Goal: Find specific page/section: Find specific page/section

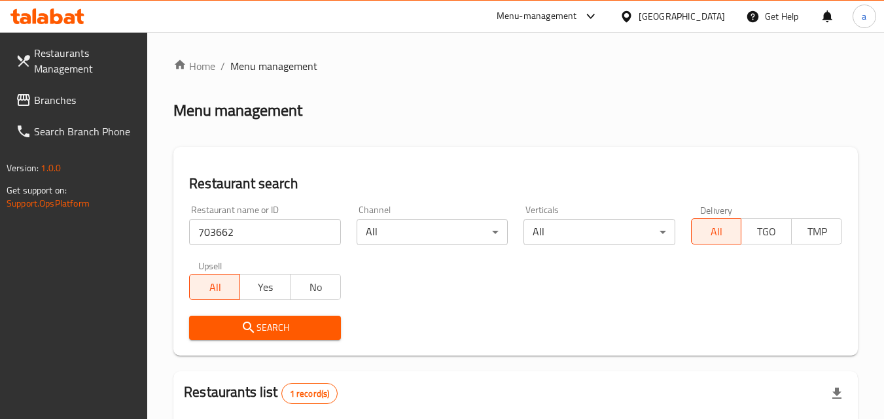
click at [333, 229] on input "703662" at bounding box center [264, 232] width 151 height 26
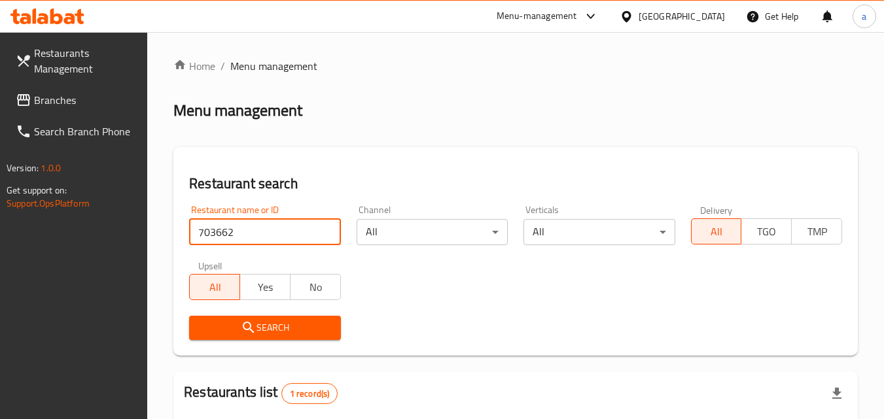
click at [327, 231] on input "703662" at bounding box center [264, 232] width 151 height 26
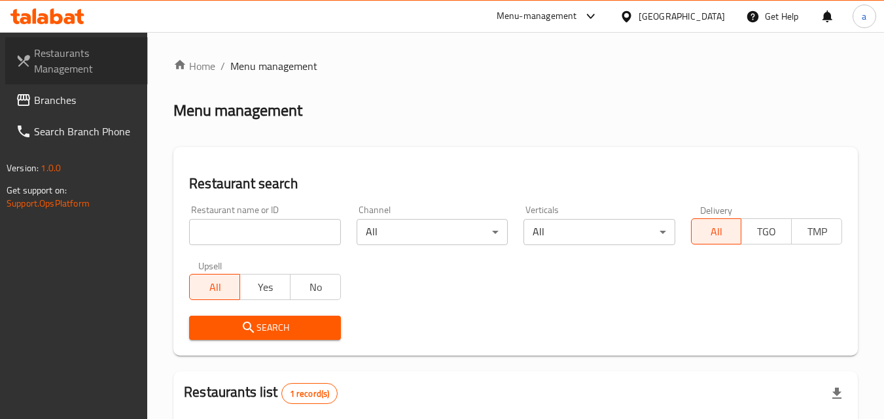
click at [97, 51] on span "Restaurants Management" at bounding box center [85, 60] width 103 height 31
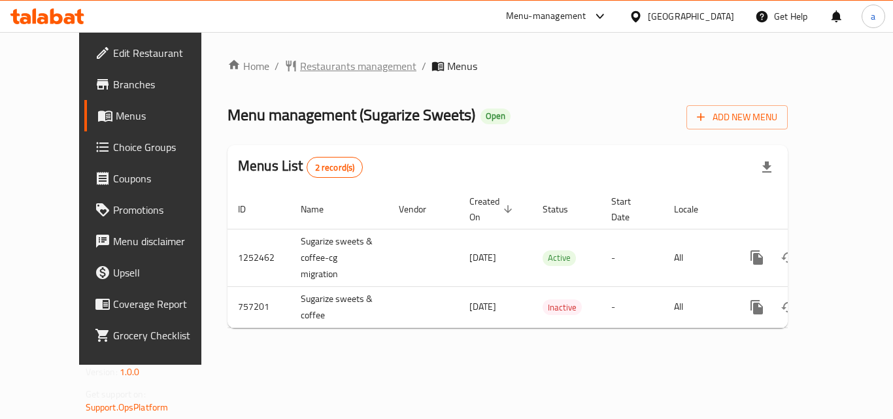
click at [300, 61] on span "Restaurants management" at bounding box center [358, 66] width 116 height 16
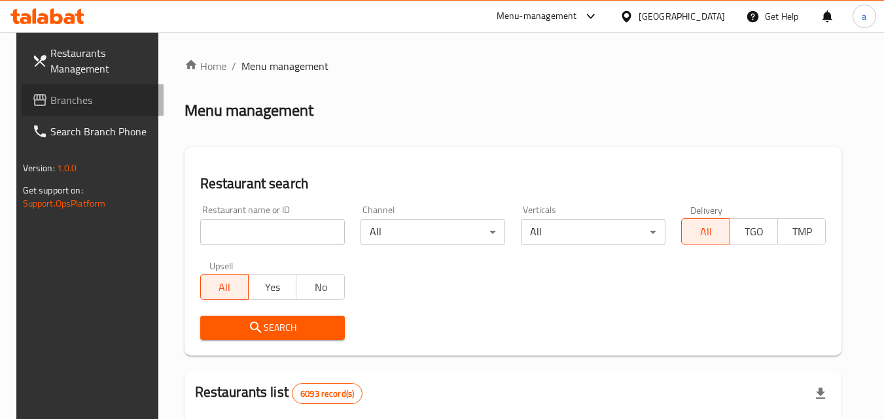
click at [95, 104] on span "Branches" at bounding box center [101, 100] width 103 height 16
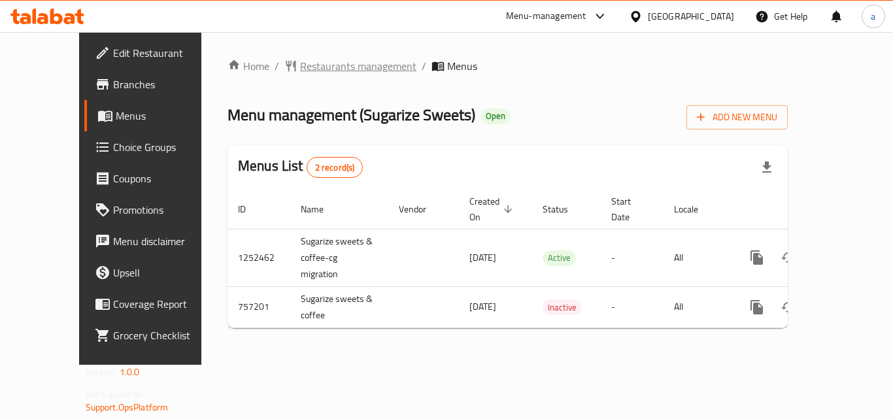
click at [300, 63] on span "Restaurants management" at bounding box center [358, 66] width 116 height 16
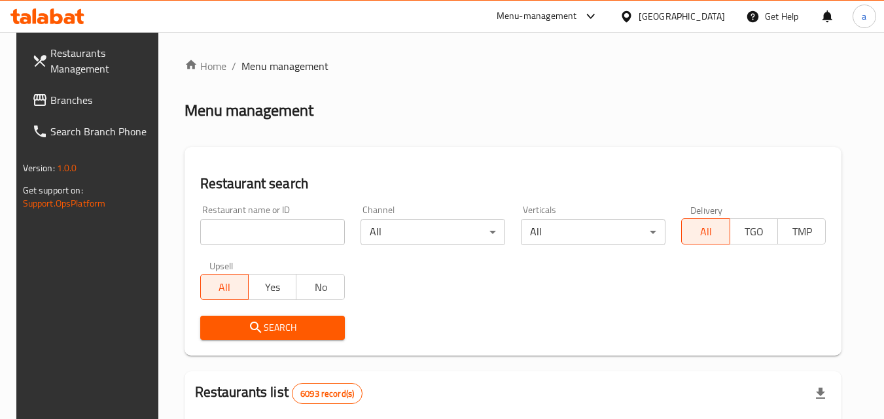
click at [233, 224] on input "search" at bounding box center [272, 232] width 145 height 26
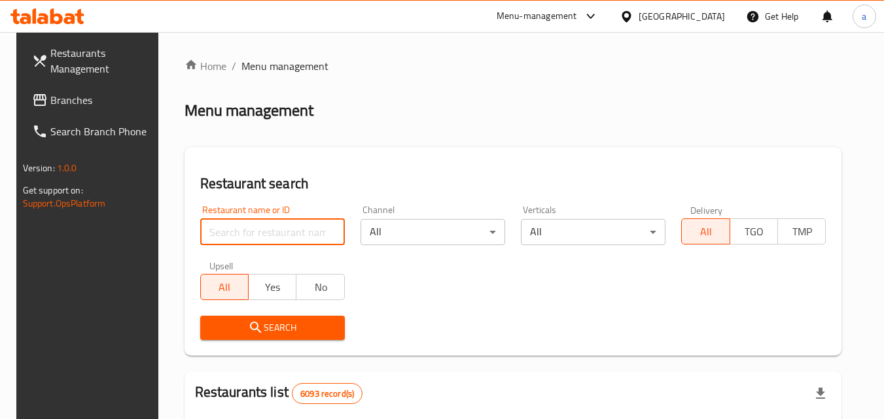
paste input "649866"
type input "649866"
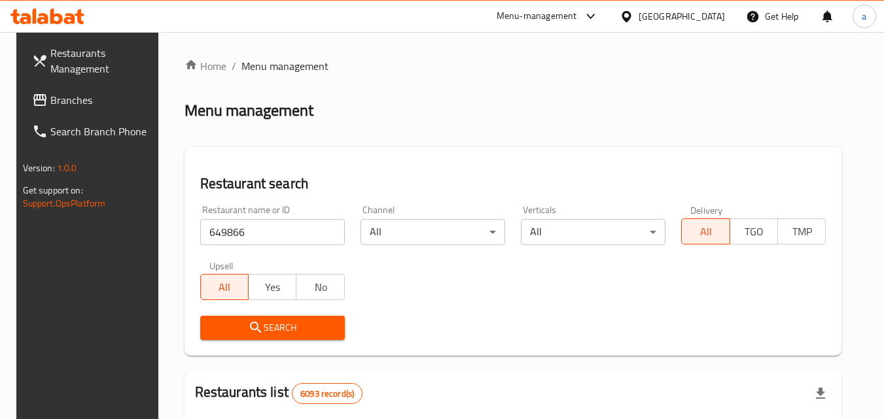
click at [271, 332] on span "Search" at bounding box center [273, 328] width 124 height 16
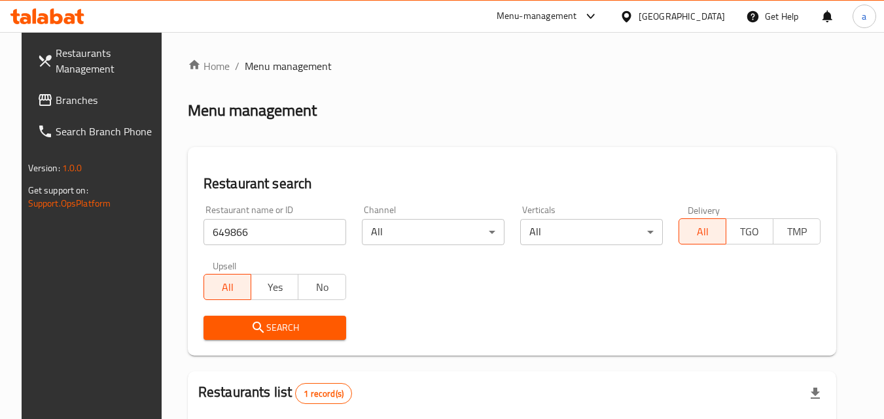
click at [325, 232] on input "649866" at bounding box center [274, 232] width 143 height 26
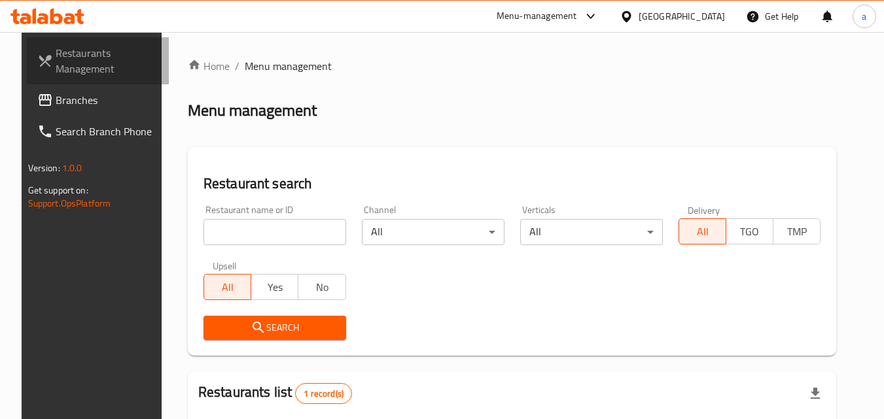
click at [110, 42] on link "Restaurants Management" at bounding box center [98, 60] width 143 height 47
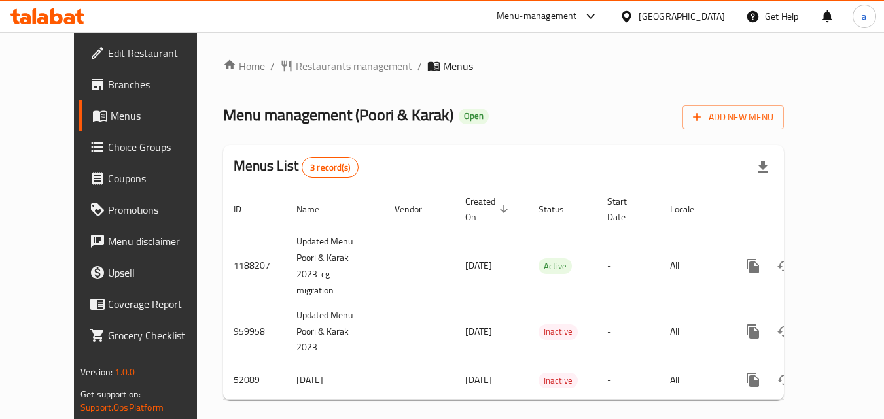
click at [313, 63] on span "Restaurants management" at bounding box center [354, 66] width 116 height 16
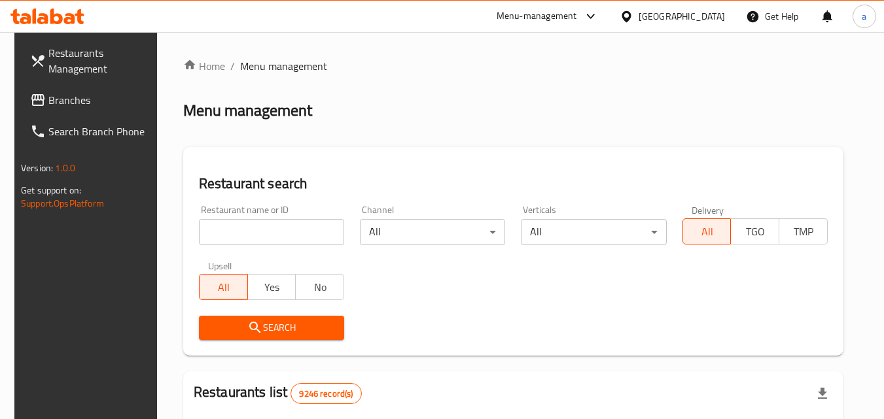
click at [239, 230] on input "search" at bounding box center [271, 232] width 145 height 26
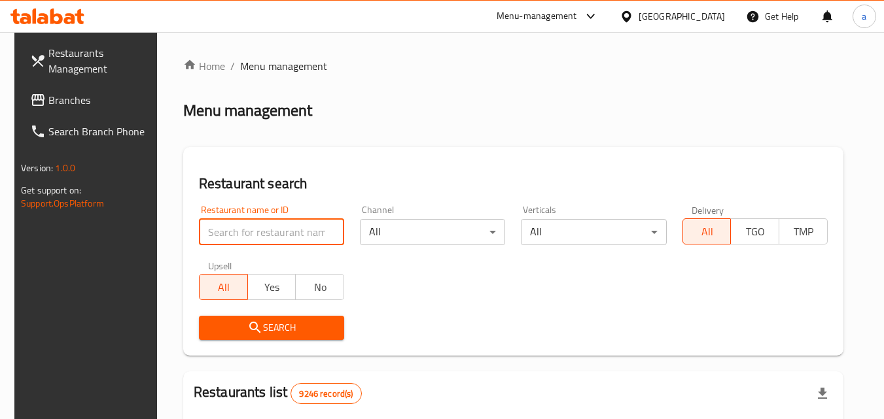
paste input "2793"
type input "2793"
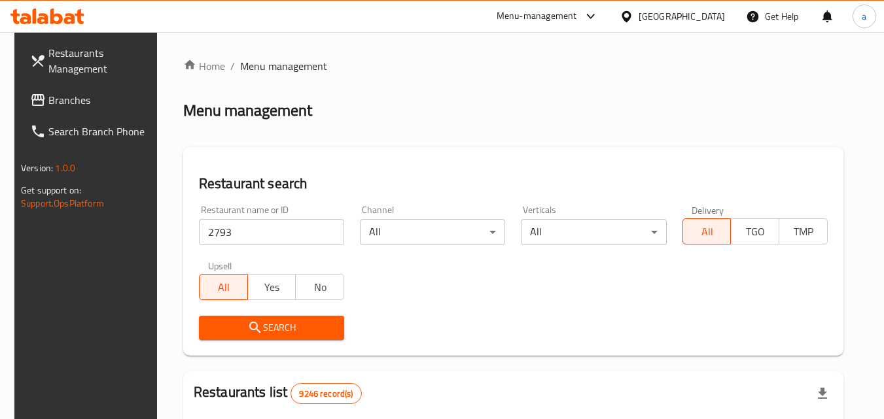
click at [249, 330] on icon "submit" at bounding box center [254, 327] width 11 height 11
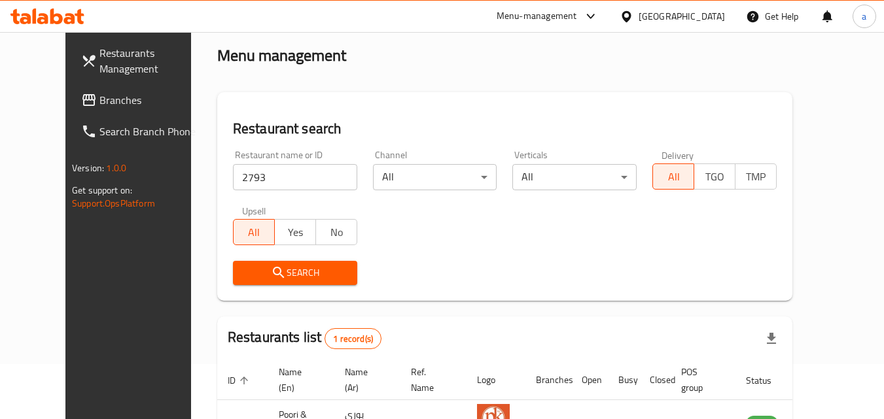
scroll to position [153, 0]
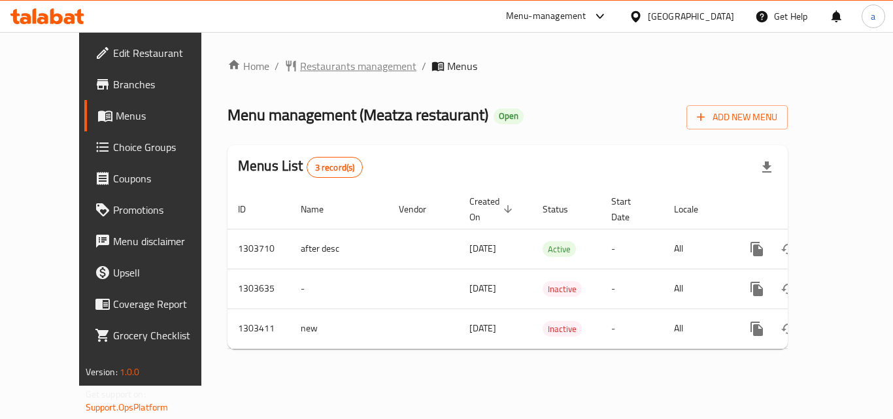
click at [305, 61] on span "Restaurants management" at bounding box center [358, 66] width 116 height 16
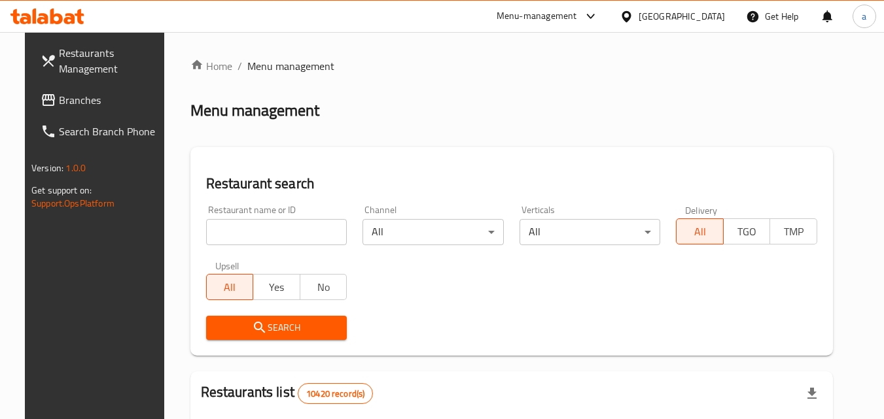
click at [267, 229] on input "search" at bounding box center [276, 232] width 141 height 26
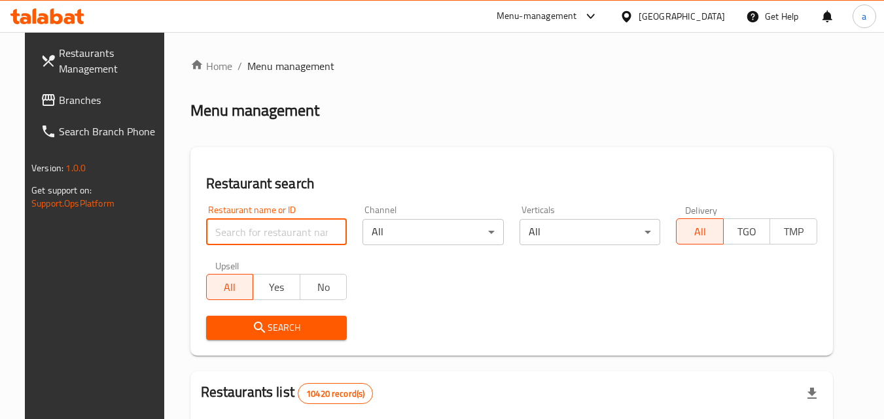
paste input "702652"
type input "702652"
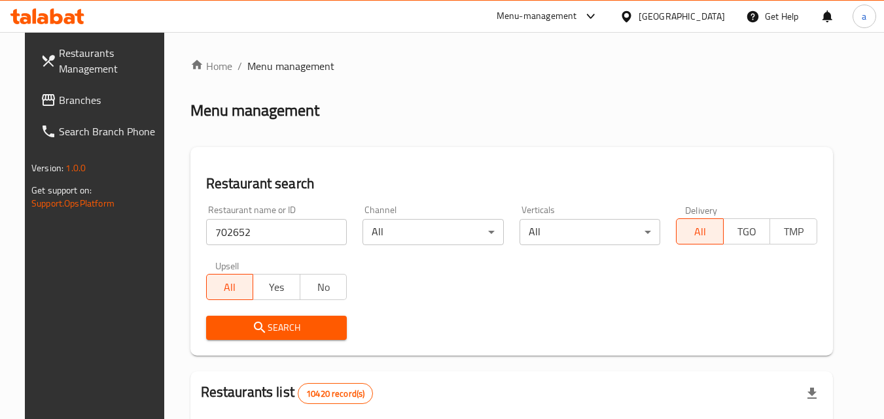
click at [286, 330] on span "Search" at bounding box center [276, 328] width 120 height 16
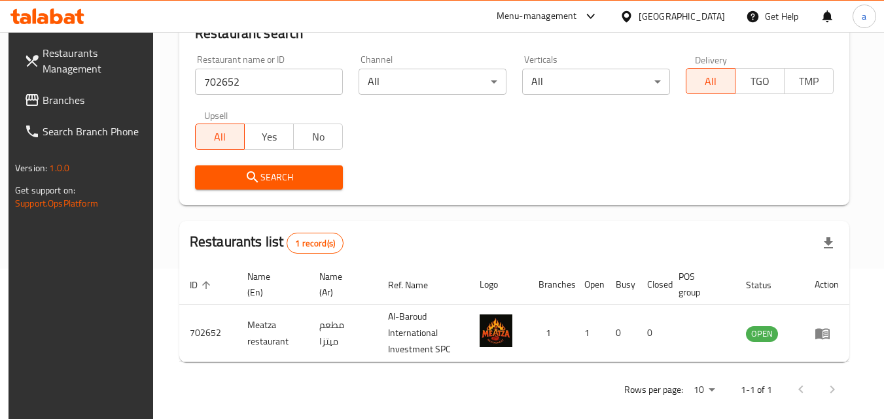
scroll to position [164, 0]
